Goal: Information Seeking & Learning: Find specific fact

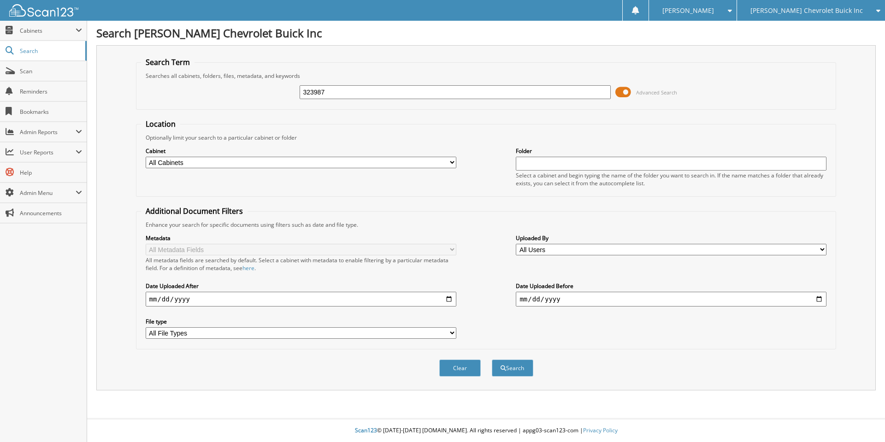
type input "323987"
click at [492, 360] on button "Search" at bounding box center [513, 368] width 42 height 17
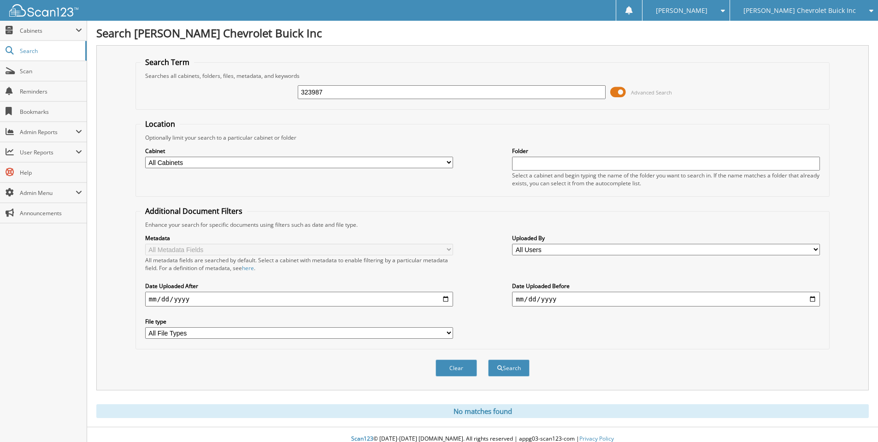
click at [350, 92] on input "323987" at bounding box center [452, 92] width 308 height 14
type input "324189"
click at [488, 360] on button "Search" at bounding box center [509, 368] width 42 height 17
click at [350, 92] on input "324189" at bounding box center [452, 92] width 308 height 14
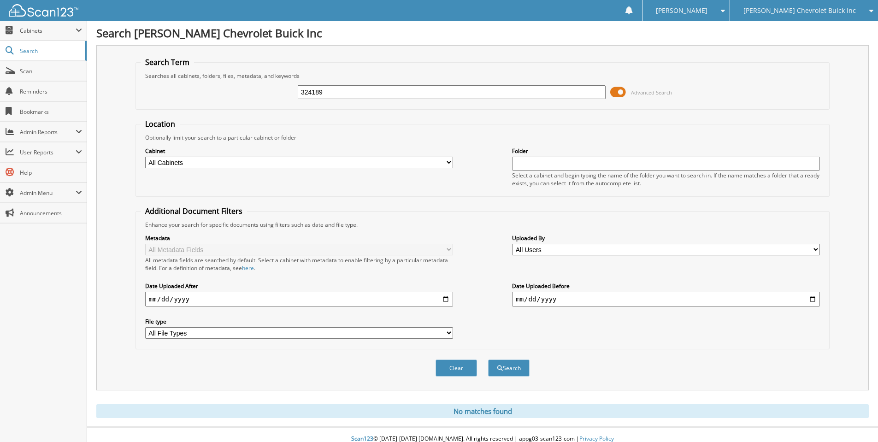
click at [350, 92] on input "324189" at bounding box center [452, 92] width 308 height 14
type input "324566"
click at [488, 360] on button "Search" at bounding box center [509, 368] width 42 height 17
click at [350, 92] on input "324566" at bounding box center [452, 92] width 308 height 14
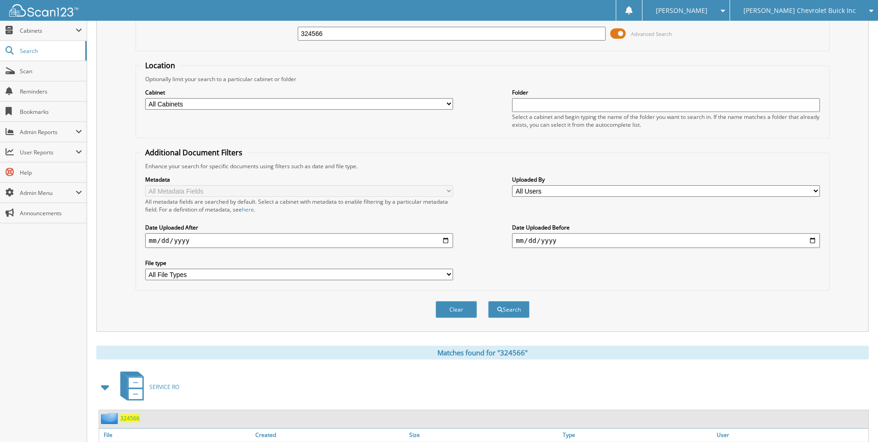
scroll to position [125, 0]
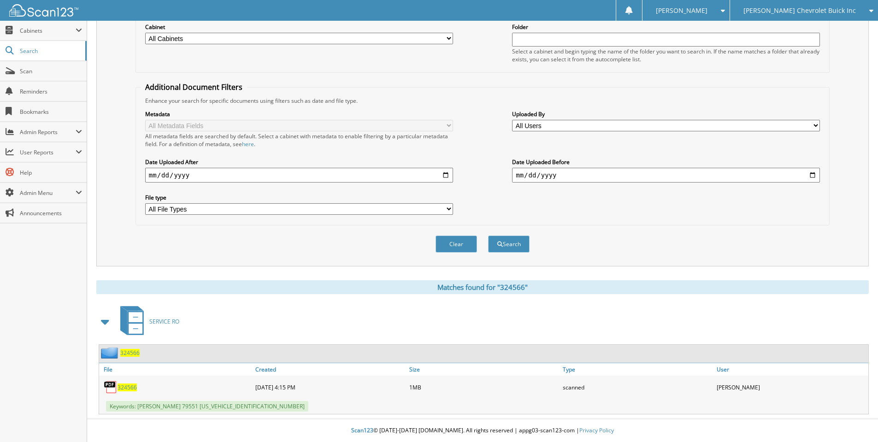
click at [129, 390] on span "324566" at bounding box center [127, 388] width 19 height 8
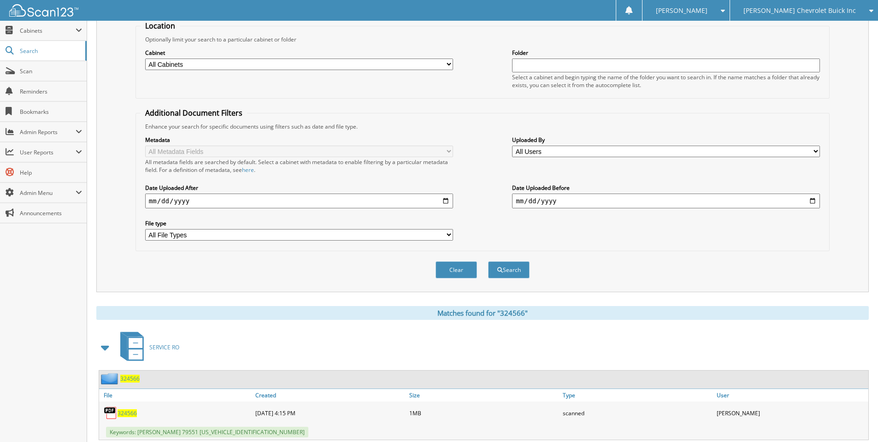
scroll to position [0, 0]
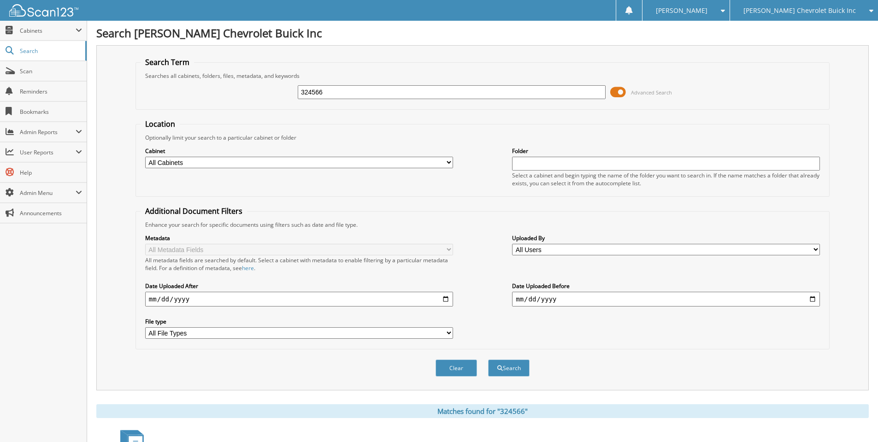
click at [361, 89] on input "324566" at bounding box center [452, 92] width 308 height 14
type input "324591"
click at [488, 360] on button "Search" at bounding box center [509, 368] width 42 height 17
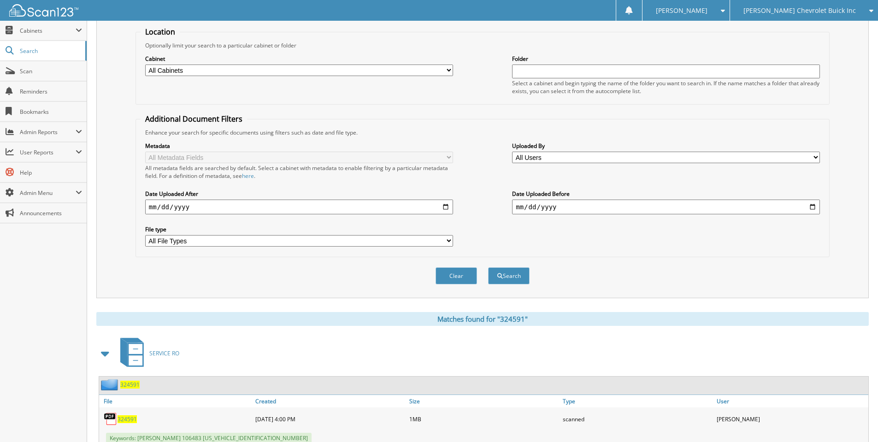
scroll to position [125, 0]
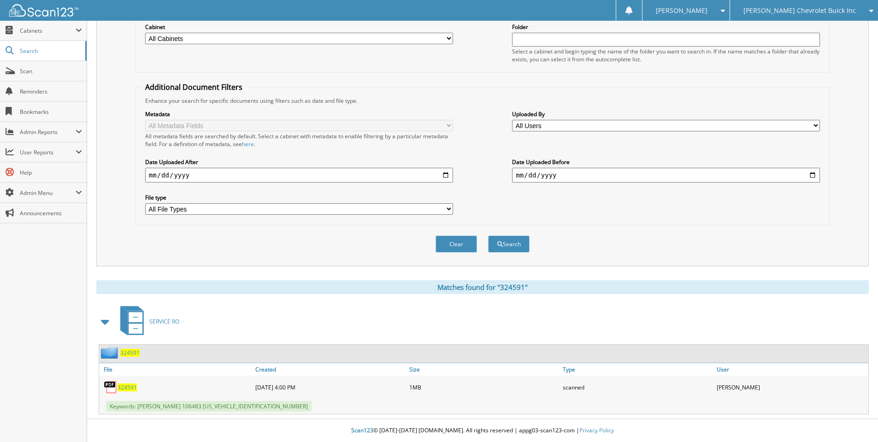
click at [125, 386] on span "324591" at bounding box center [127, 388] width 19 height 8
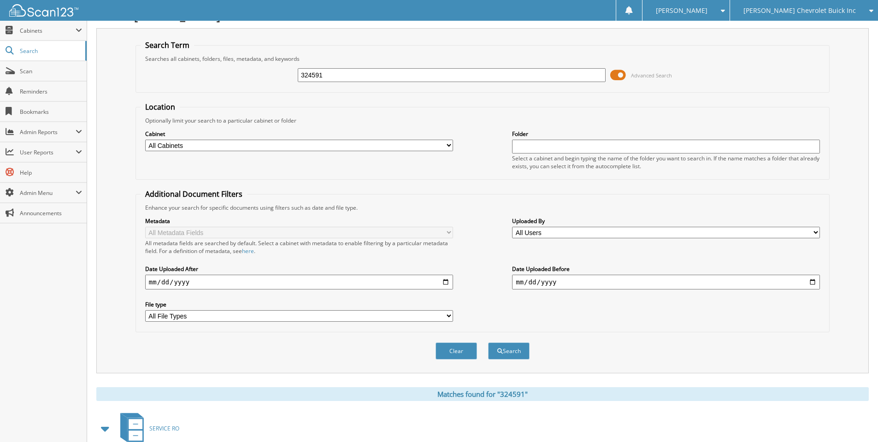
scroll to position [0, 0]
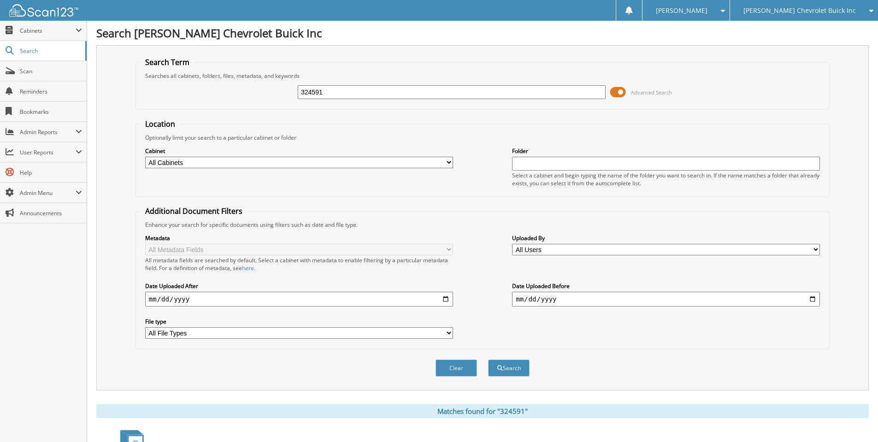
click at [354, 86] on input "324591" at bounding box center [452, 92] width 308 height 14
type input "324598"
click at [488, 360] on button "Search" at bounding box center [509, 368] width 42 height 17
click at [404, 96] on input "324598" at bounding box center [452, 92] width 308 height 14
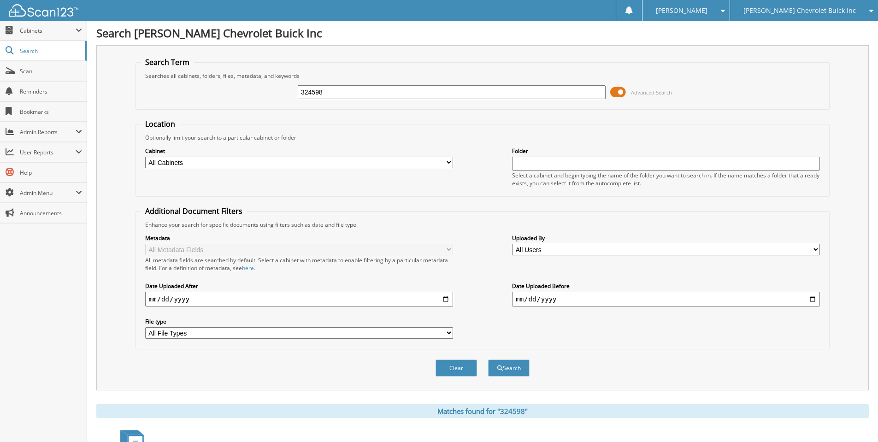
click at [404, 96] on input "324598" at bounding box center [452, 92] width 308 height 14
type input "324663"
click at [488, 360] on button "Search" at bounding box center [509, 368] width 42 height 17
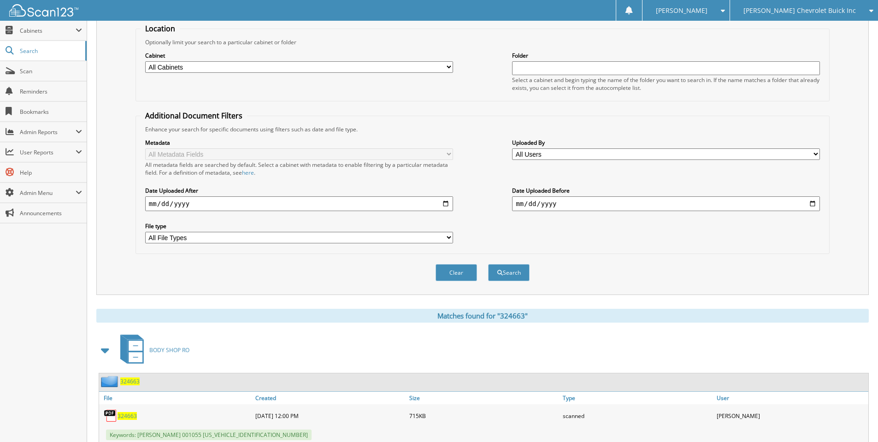
scroll to position [125, 0]
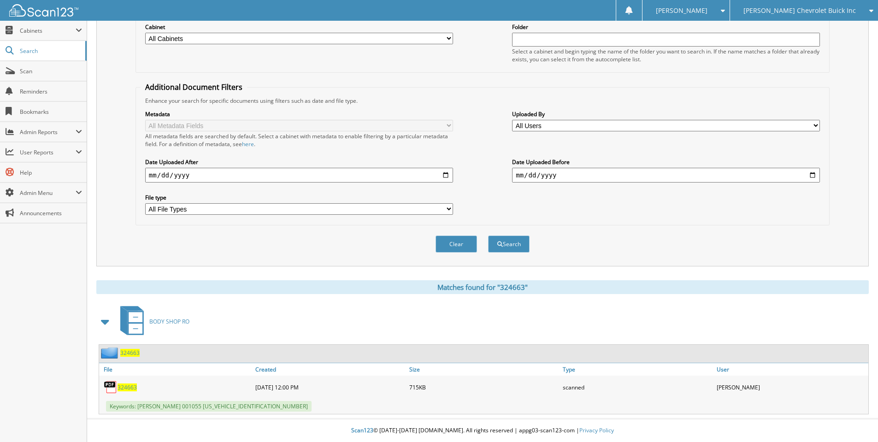
click at [130, 351] on span "324663" at bounding box center [129, 353] width 19 height 8
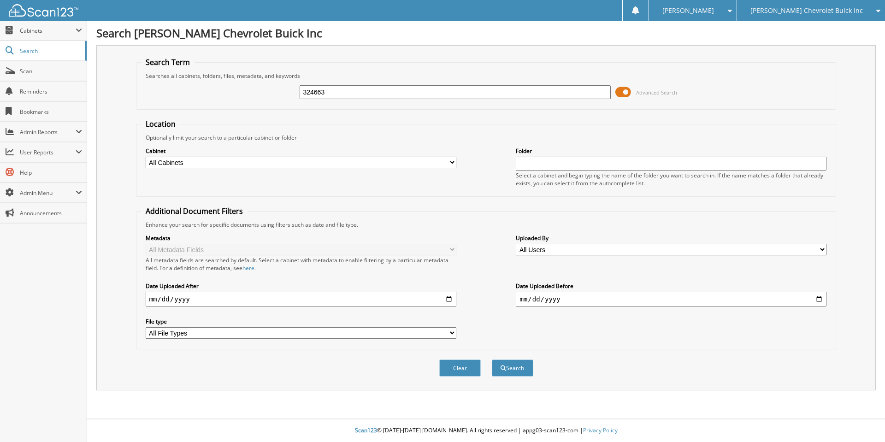
type input "324663"
click at [492, 360] on button "Search" at bounding box center [513, 368] width 42 height 17
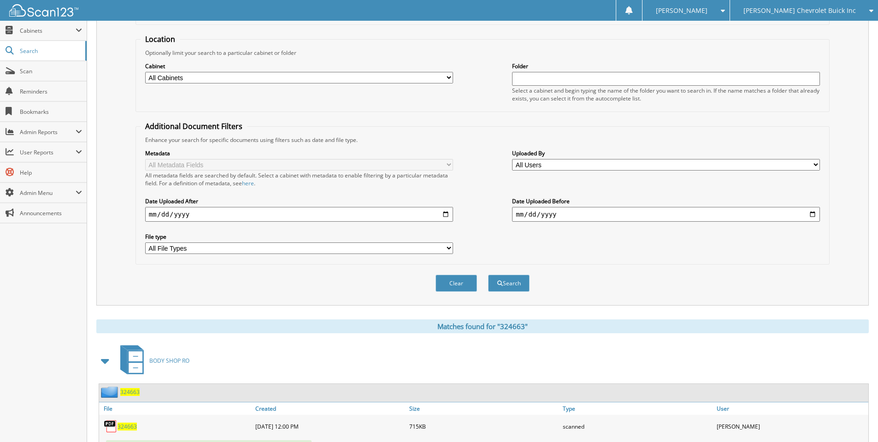
scroll to position [125, 0]
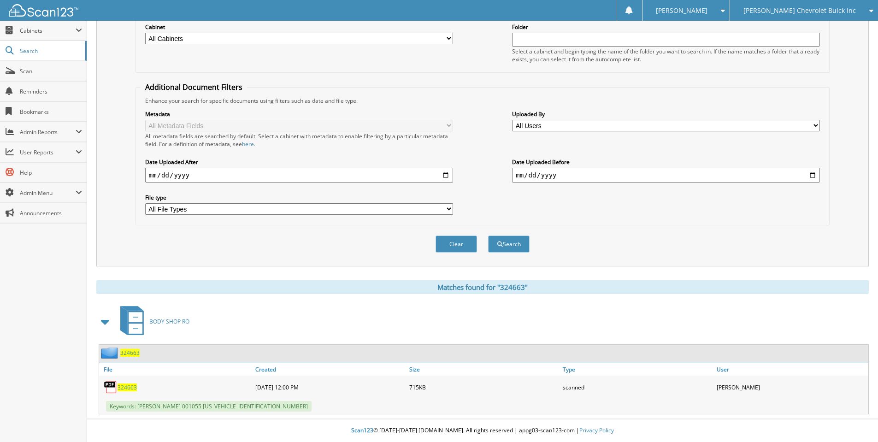
click at [132, 389] on span "324663" at bounding box center [127, 388] width 19 height 8
